Goal: Information Seeking & Learning: Learn about a topic

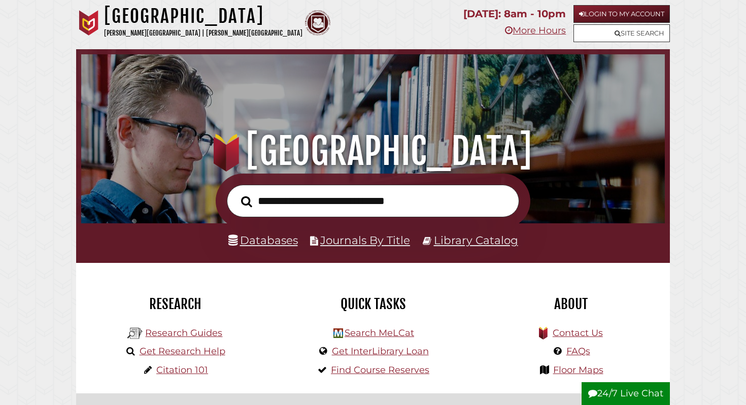
scroll to position [193, 578]
click at [636, 16] on link "Login to My Account" at bounding box center [621, 14] width 96 height 18
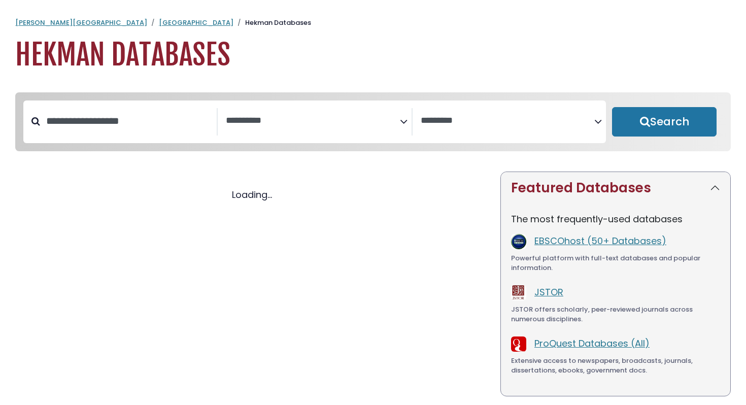
select select "Database Subject Filter"
select select "Database Vendors Filter"
select select "Database Subject Filter"
select select "Database Vendors Filter"
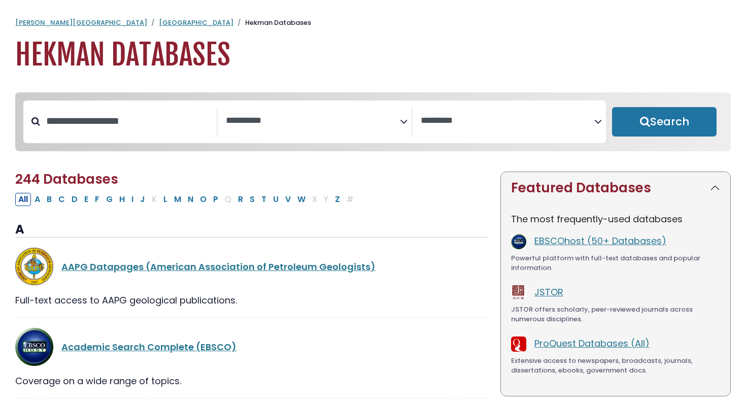
click at [404, 119] on icon "Search filters" at bounding box center [404, 119] width 8 height 15
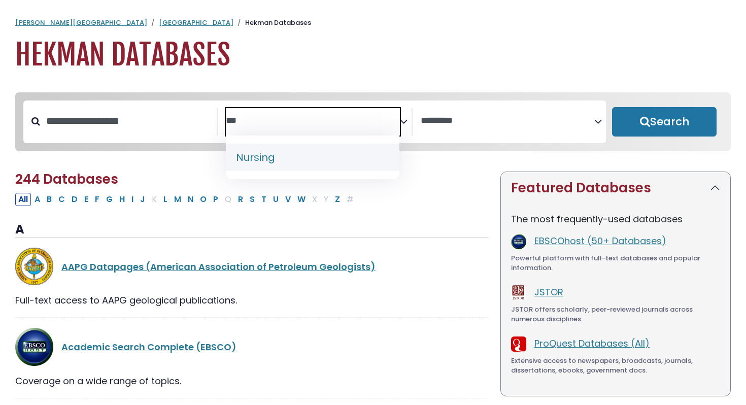
type textarea "***"
select select "*****"
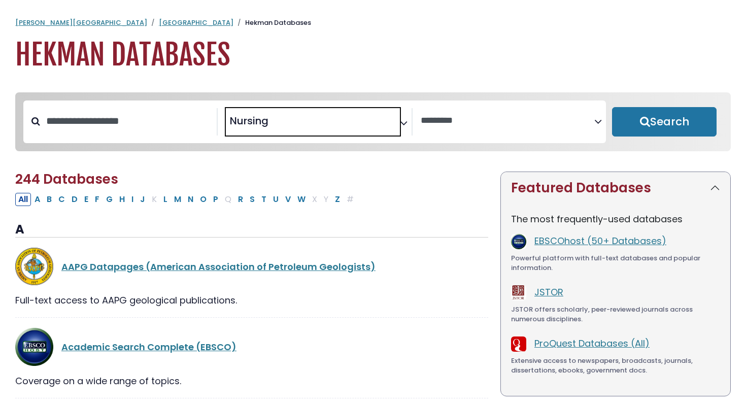
scroll to position [381, 0]
click at [655, 111] on button "Search" at bounding box center [664, 121] width 105 height 29
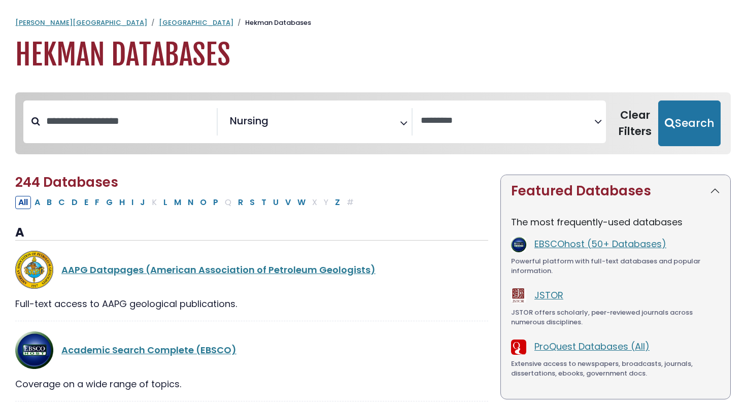
select select "Database Vendors Filter"
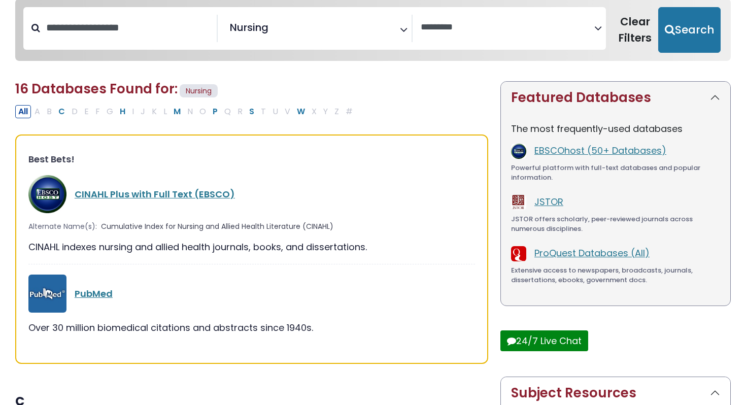
scroll to position [114, 0]
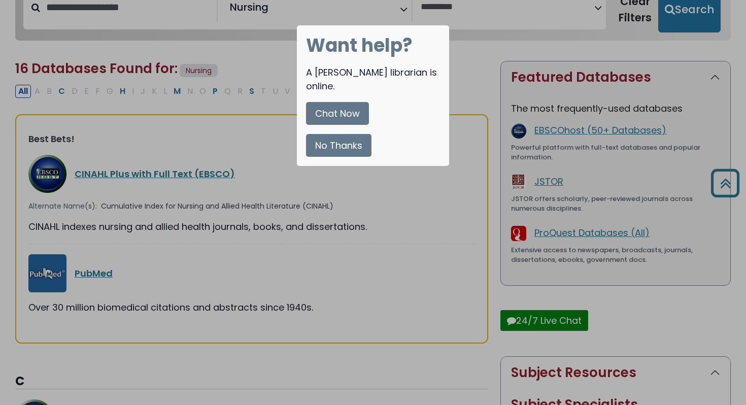
click at [357, 134] on button "No Thanks" at bounding box center [338, 145] width 65 height 23
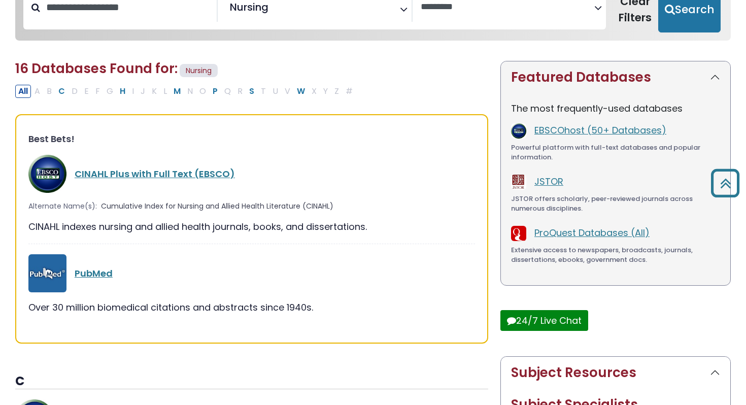
scroll to position [100, 0]
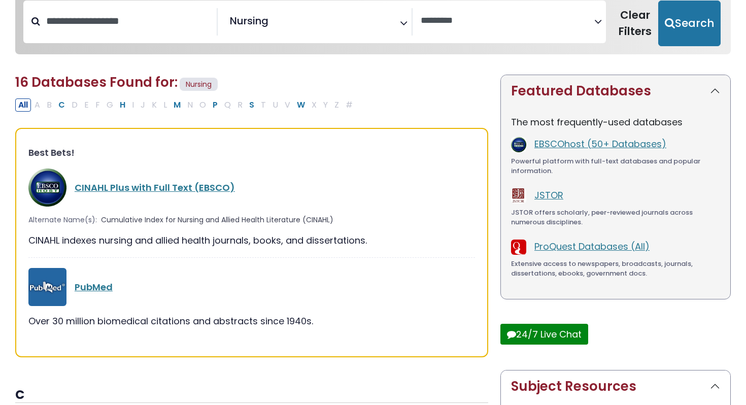
click at [177, 198] on div "CINAHL Plus with Full Text (EBSCO)" at bounding box center [251, 187] width 447 height 38
click at [185, 188] on link "CINAHL Plus with Full Text (EBSCO)" at bounding box center [155, 187] width 160 height 13
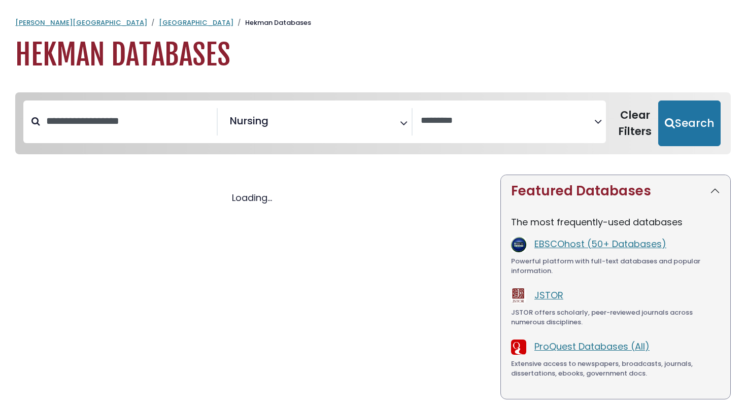
select select "Database Vendors Filter"
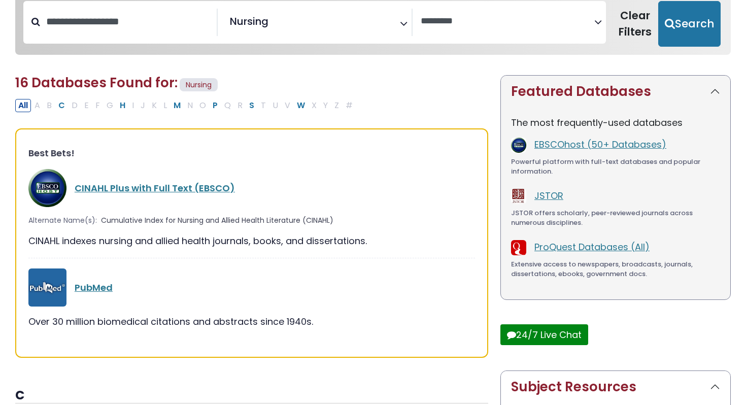
scroll to position [100, 0]
